Goal: Information Seeking & Learning: Learn about a topic

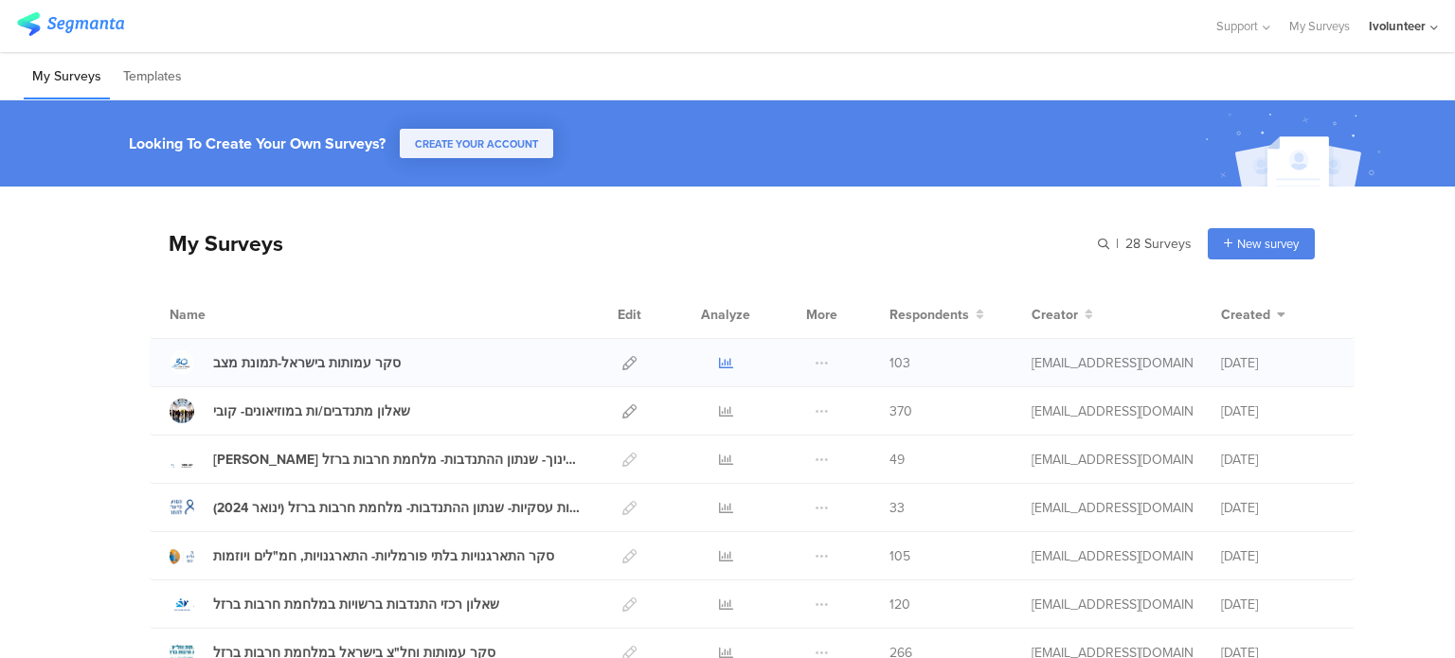
click at [719, 359] on icon at bounding box center [726, 363] width 14 height 14
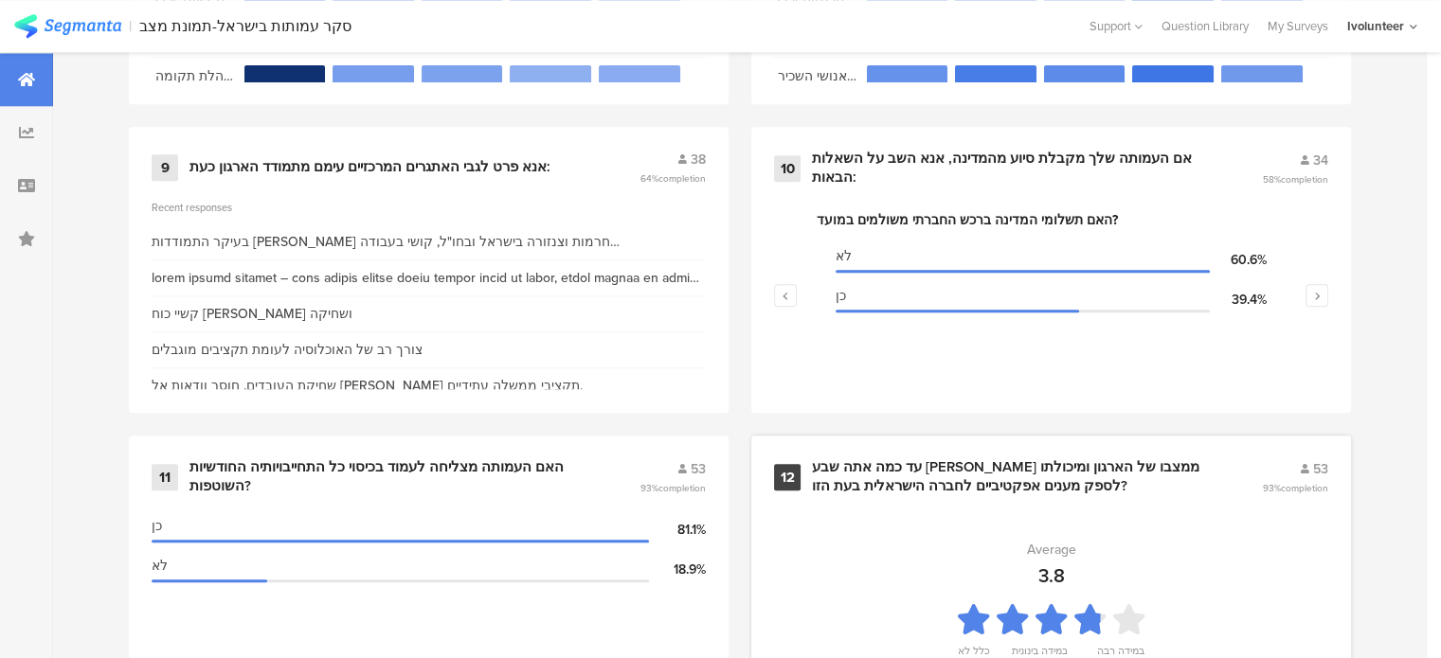
scroll to position [1990, 0]
